Goal: Transaction & Acquisition: Purchase product/service

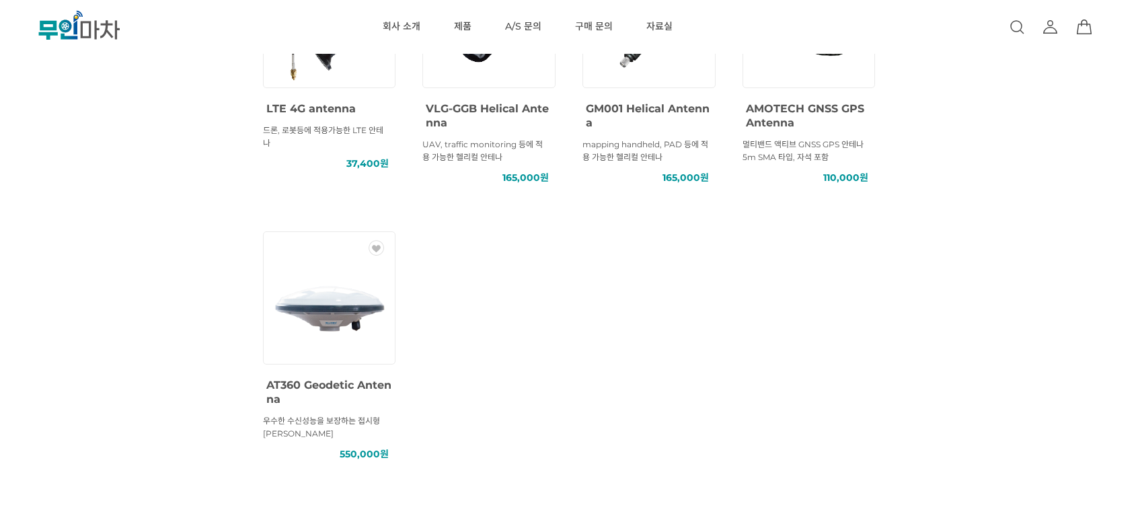
scroll to position [605, 0]
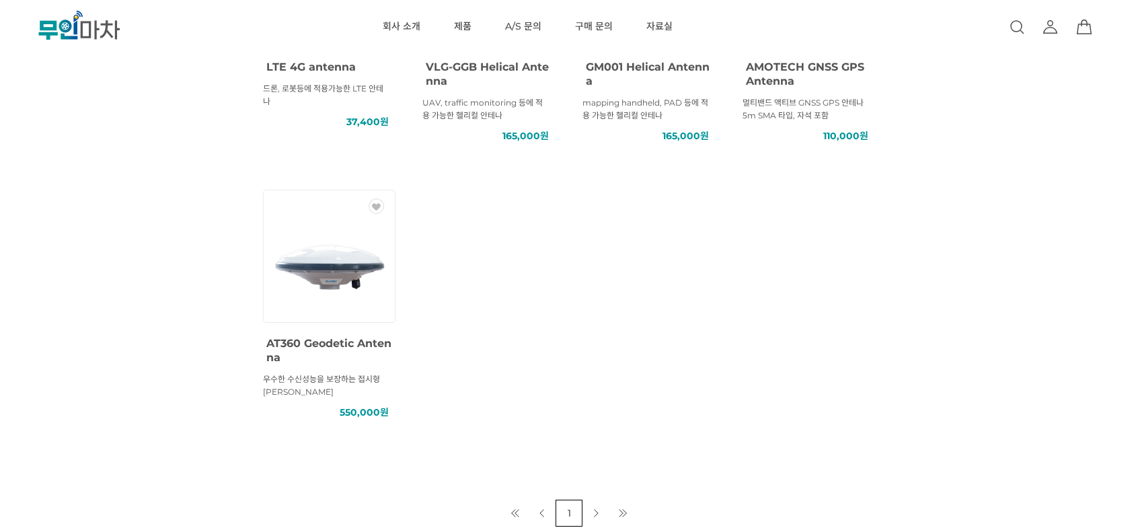
click at [270, 296] on img at bounding box center [329, 260] width 121 height 121
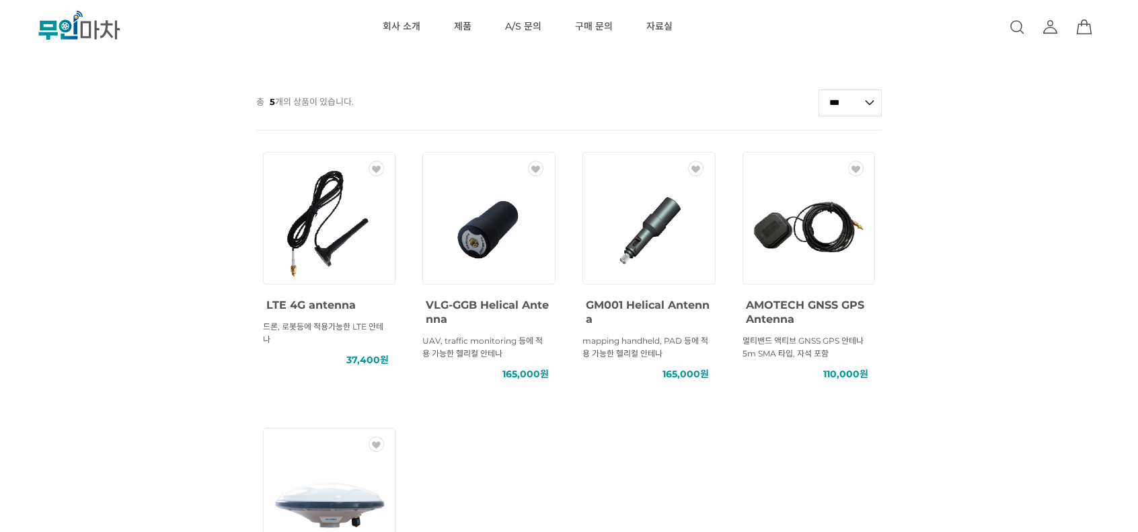
scroll to position [325, 0]
